Goal: Task Accomplishment & Management: Use online tool/utility

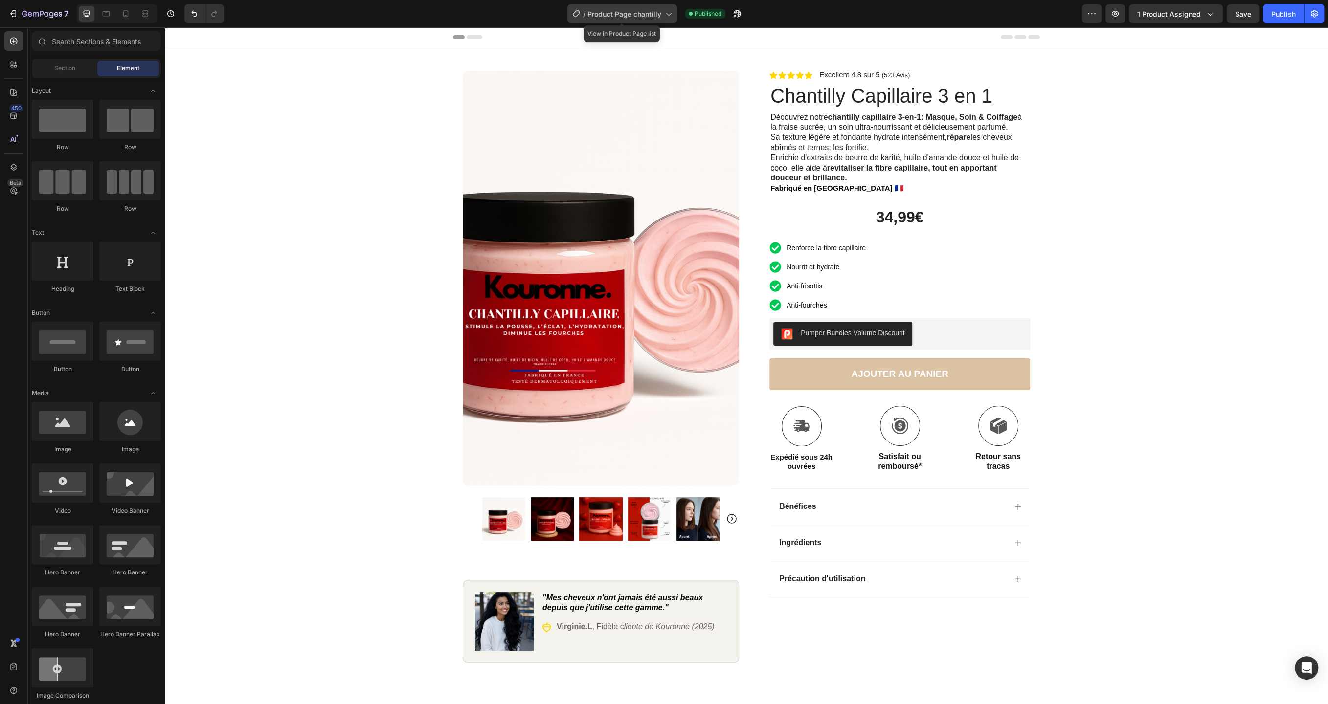
click at [666, 14] on icon at bounding box center [668, 14] width 10 height 10
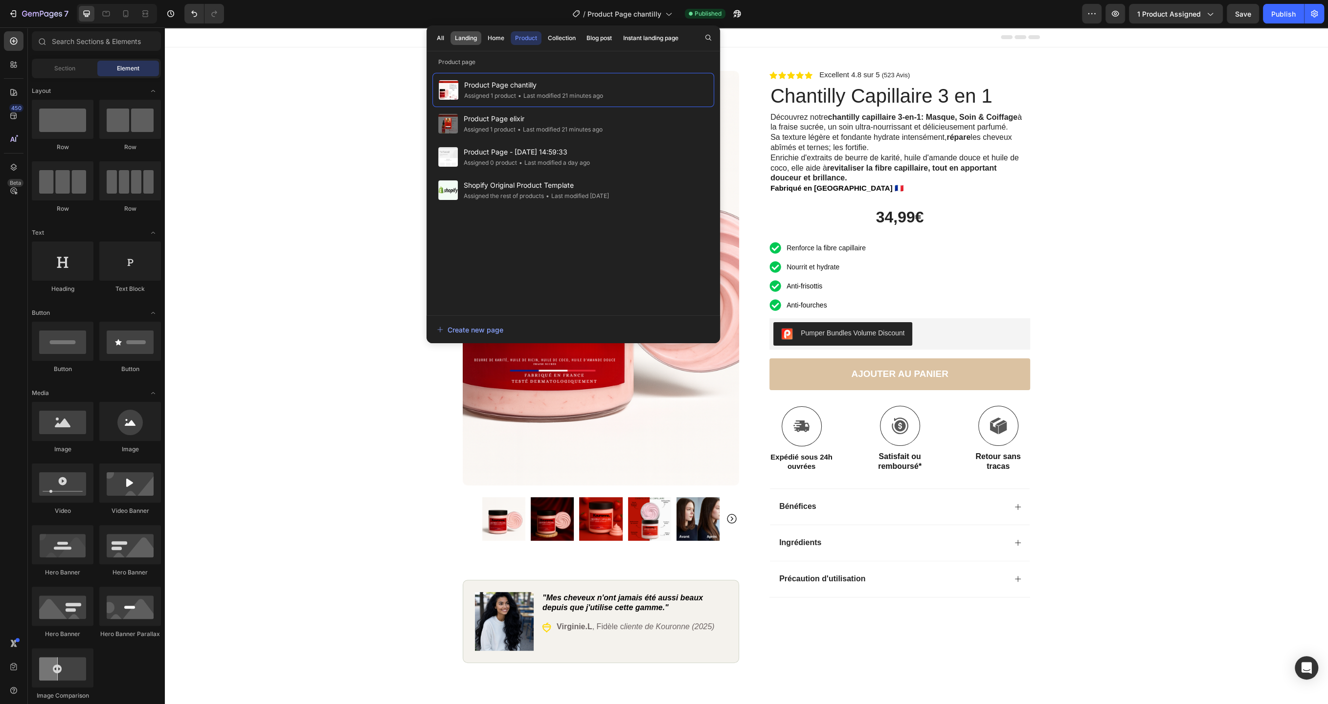
click at [467, 42] on div "Landing" at bounding box center [466, 38] width 22 height 9
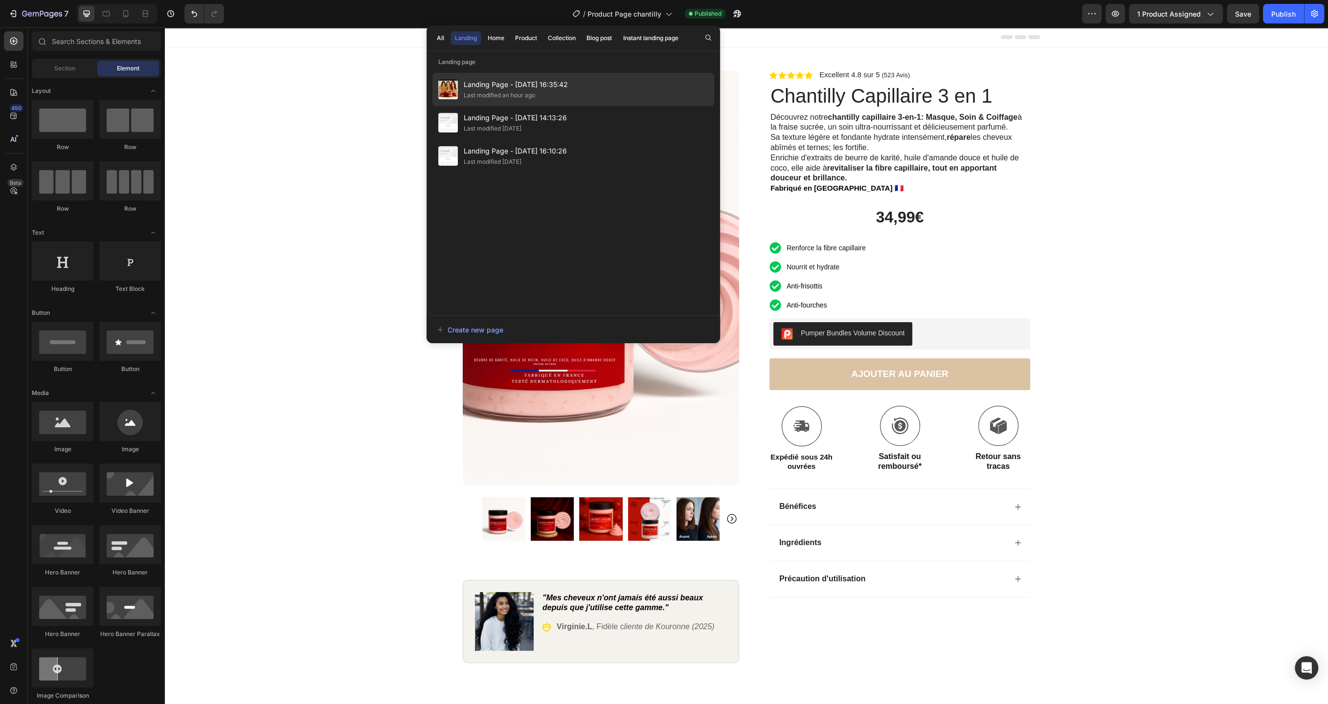
click at [526, 92] on div "Last modified an hour ago" at bounding box center [499, 95] width 71 height 10
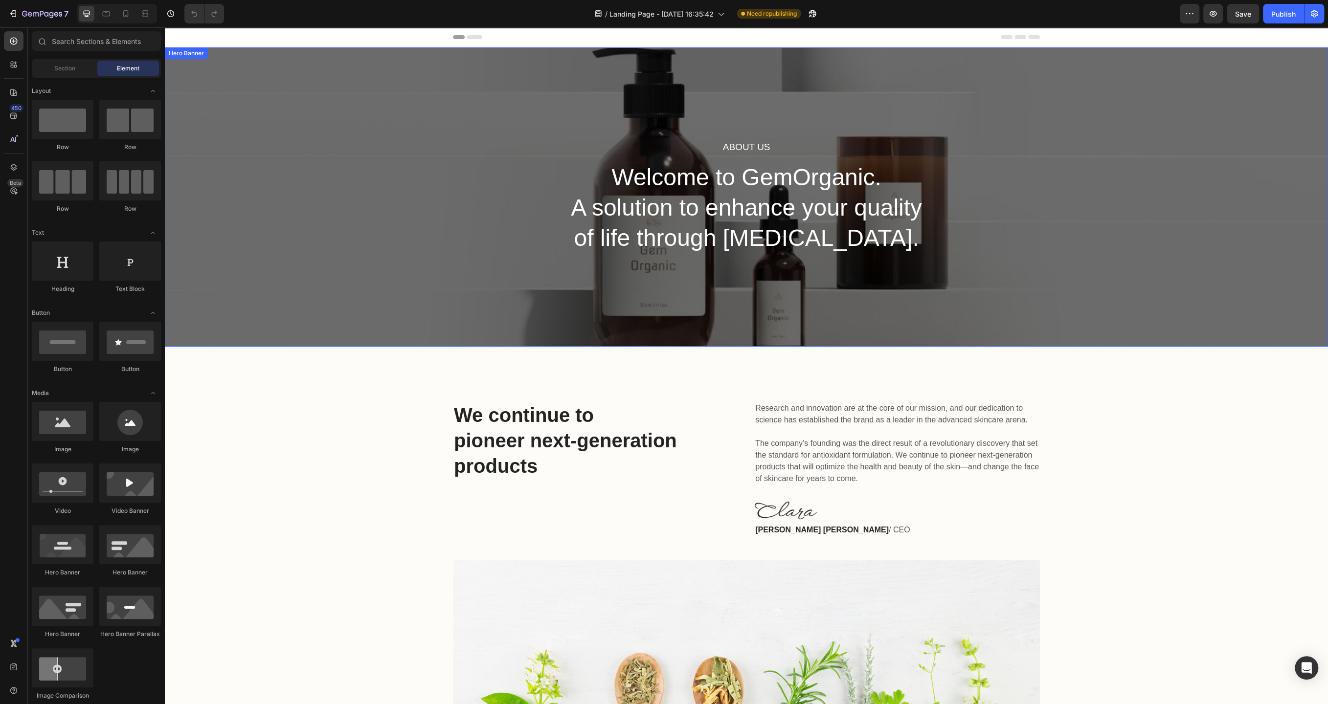
click at [411, 233] on div "About Us Heading Welcome to GemOrganic. A solution to enhance your quality of l…" at bounding box center [746, 196] width 1163 height 299
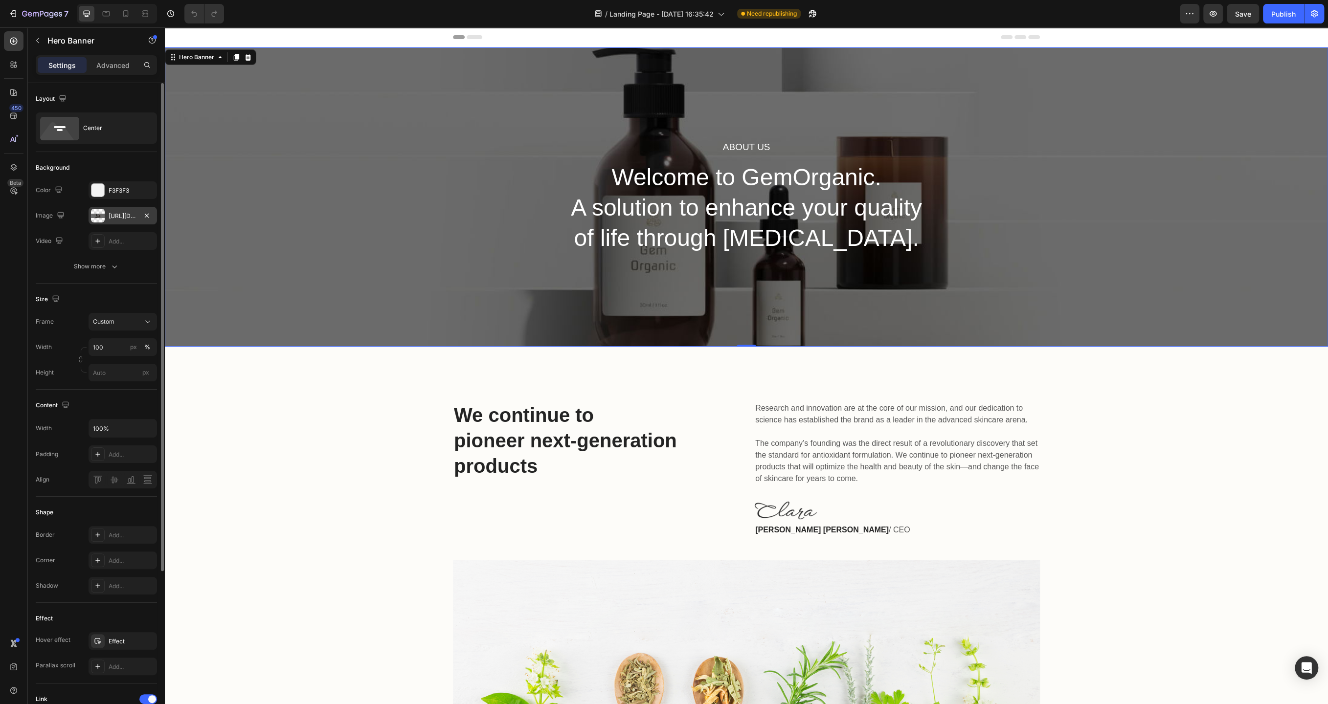
click at [119, 216] on div "https://ucarecdn.com/4fb72192-f465-4825-b116-5a4fbe82ed3a/-/format/auto/" at bounding box center [123, 216] width 28 height 9
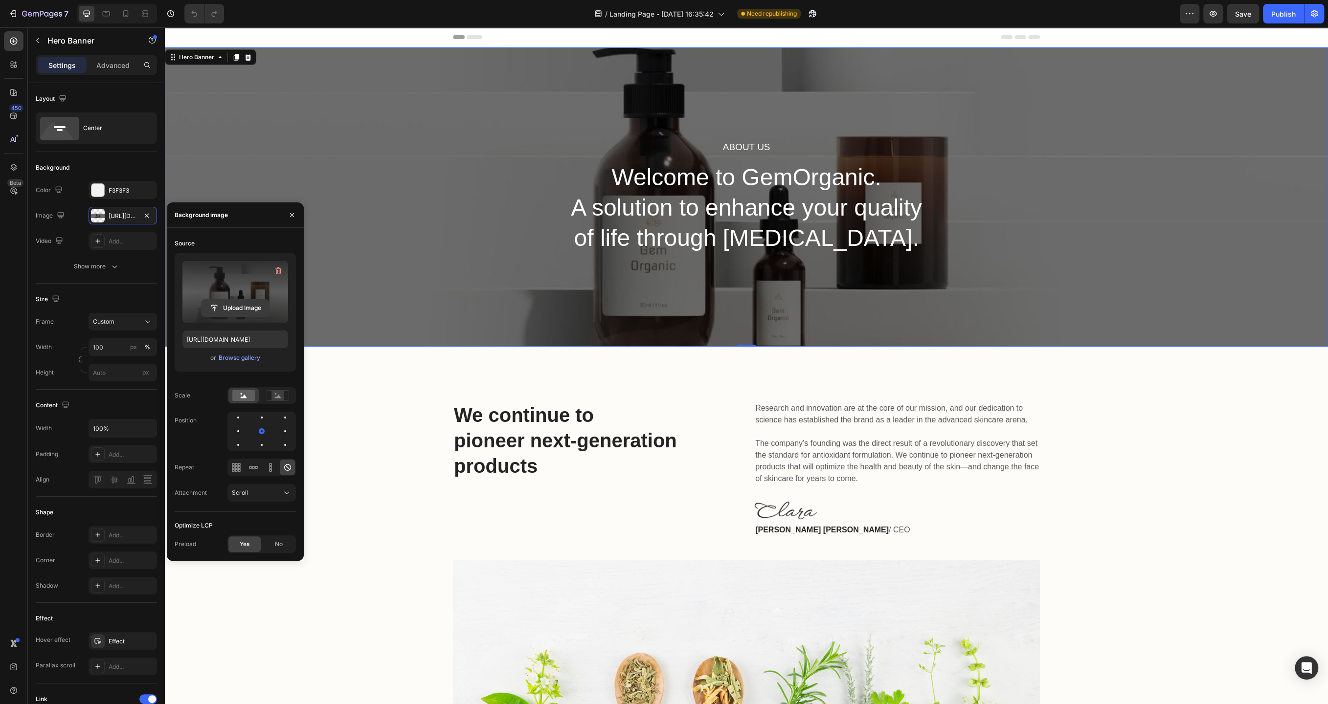
click at [242, 300] on input "file" at bounding box center [235, 308] width 67 height 17
type input "https://cdn.shopify.com/s/files/1/0929/9433/9080/files/gempages_580485749749580…"
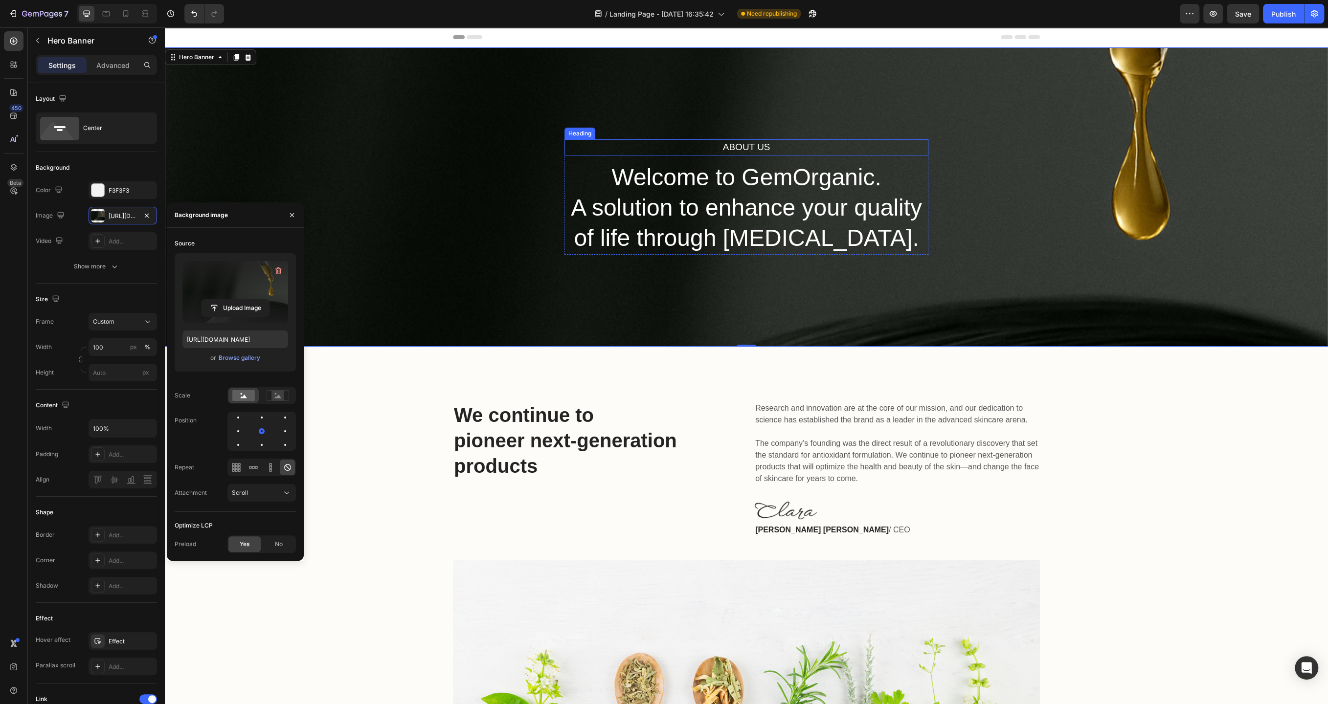
click at [764, 147] on p "About Us" at bounding box center [746, 147] width 362 height 14
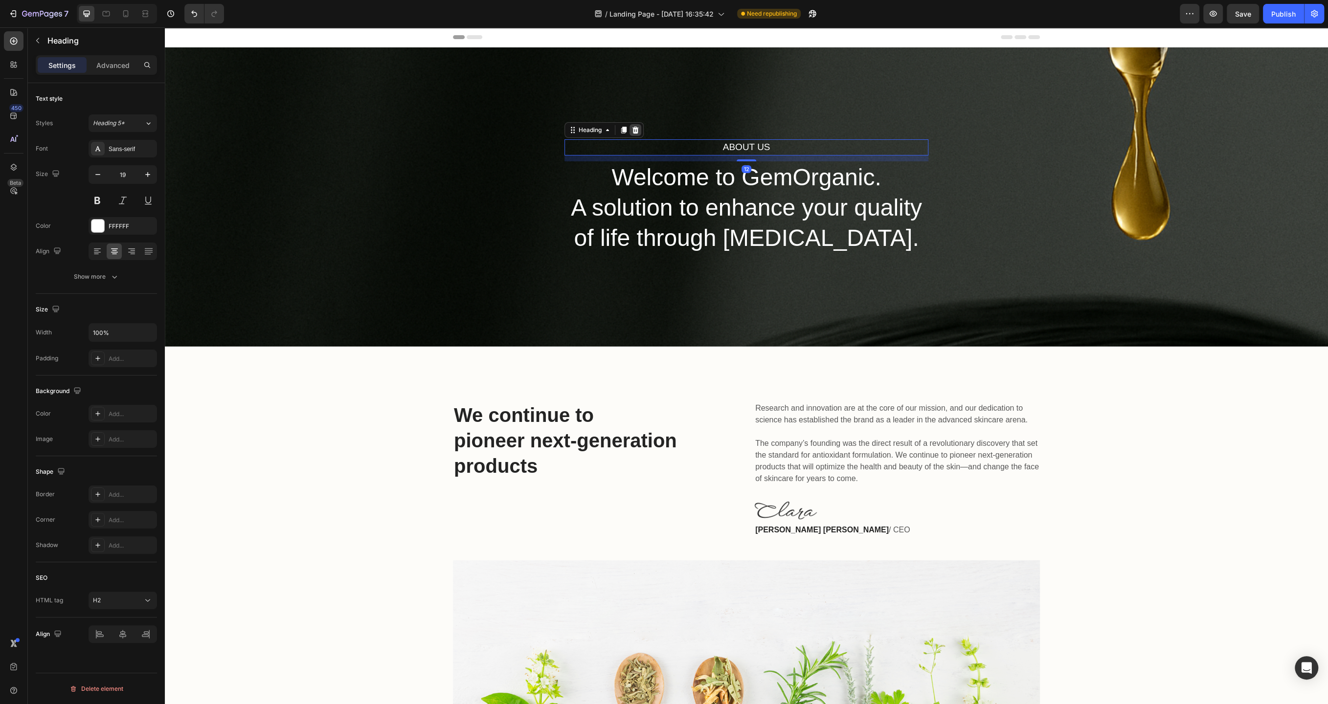
click at [638, 127] on icon at bounding box center [635, 130] width 8 height 8
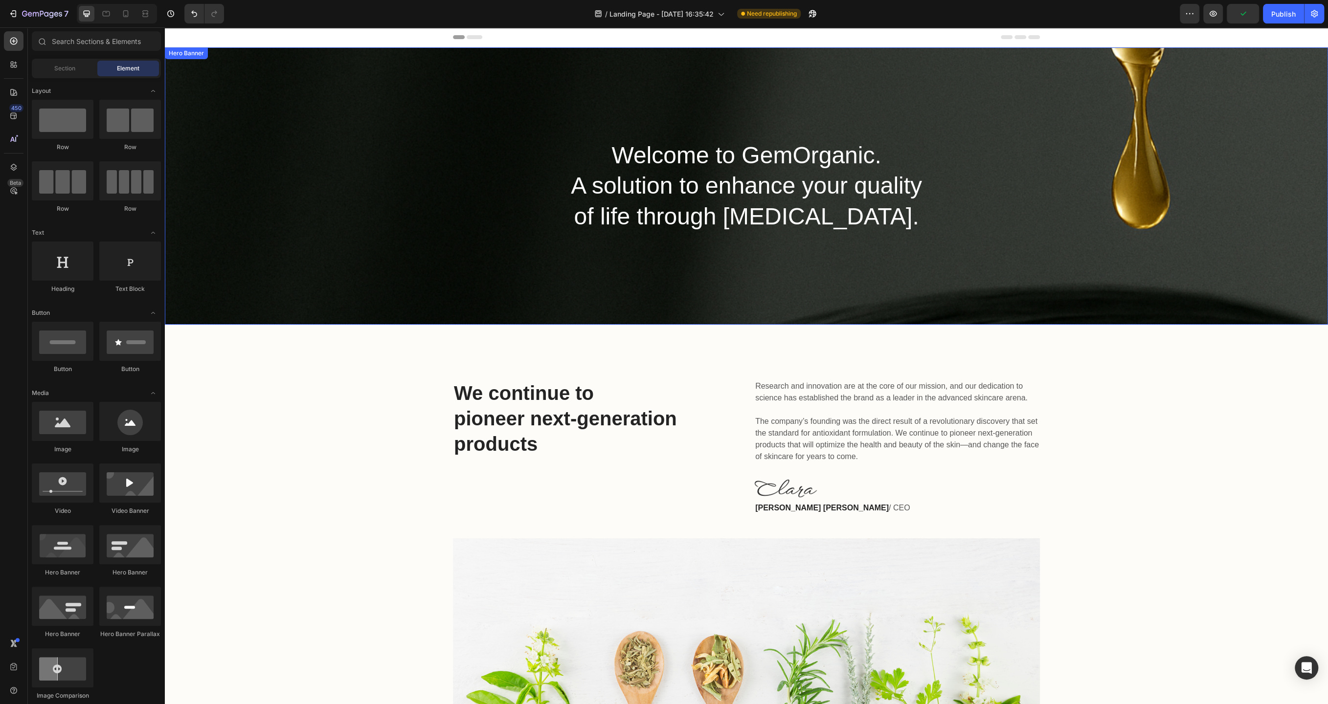
click at [508, 235] on div "Welcome to GemOrganic. A solution to enhance your quality of life through skin …" at bounding box center [746, 185] width 1163 height 277
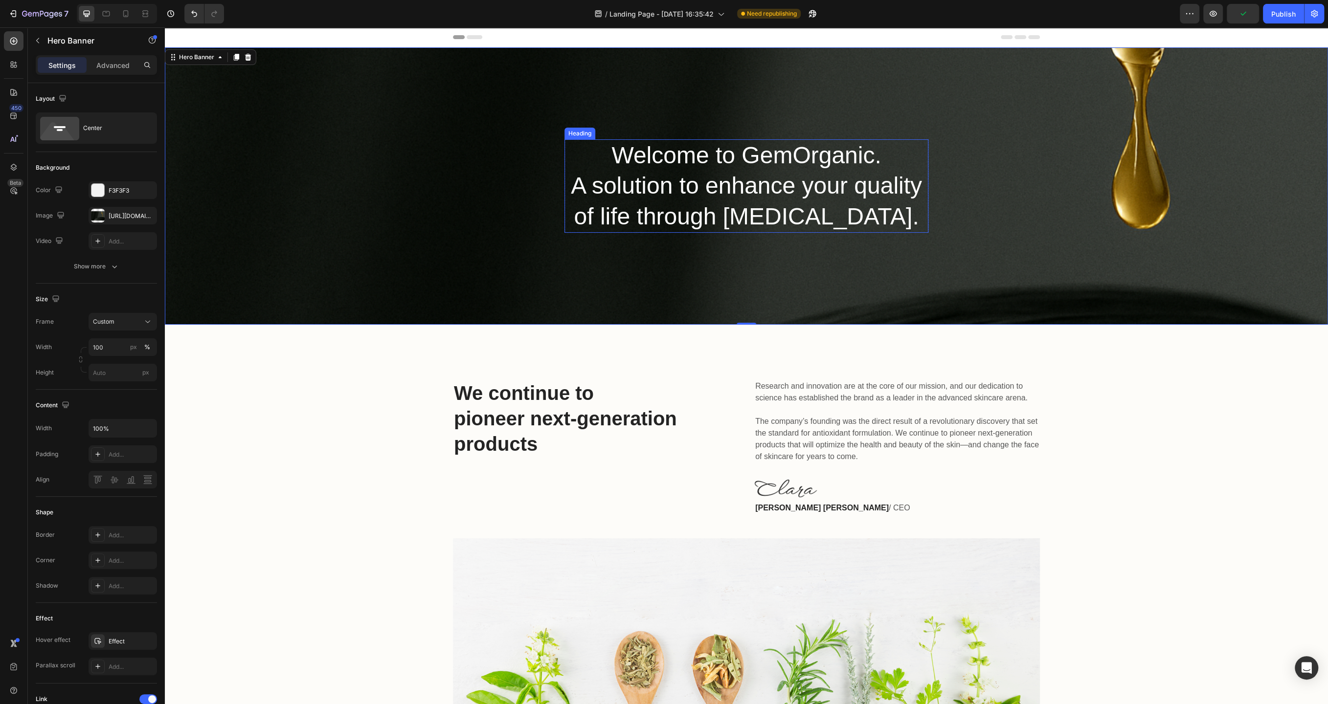
click at [770, 193] on p "Welcome to GemOrganic. A solution to enhance your quality of life through skin …" at bounding box center [746, 185] width 362 height 91
